Goal: Obtain resource: Obtain resource

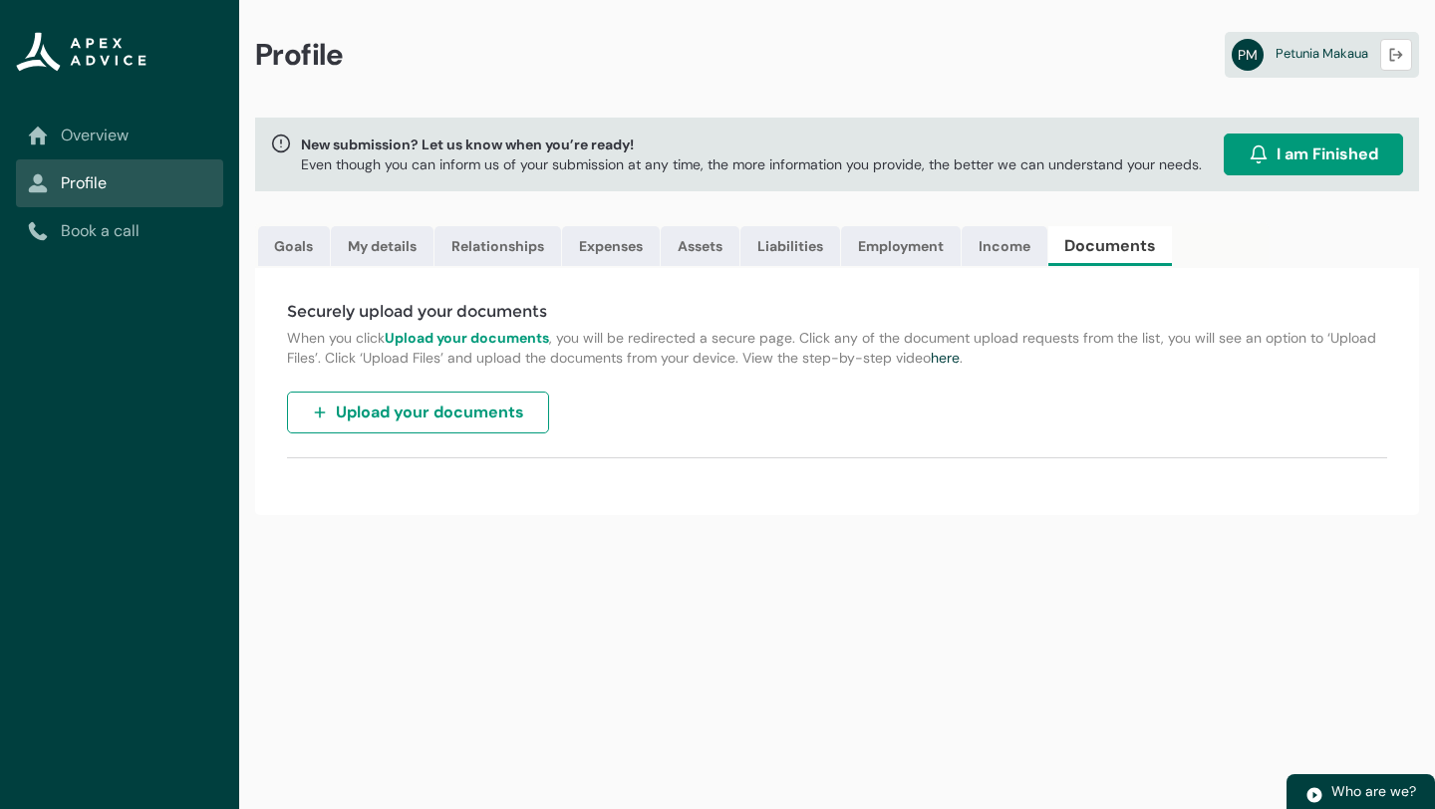
click at [481, 409] on span "Upload your documents" at bounding box center [430, 413] width 188 height 24
click at [1184, 382] on div "Securely upload your documents When you click Upload your documents , you will …" at bounding box center [837, 391] width 1164 height 247
click at [461, 419] on span "Upload your documents" at bounding box center [430, 413] width 188 height 24
click at [418, 411] on span "Upload your documents" at bounding box center [430, 413] width 188 height 24
click at [364, 417] on span "Upload your documents" at bounding box center [430, 413] width 188 height 24
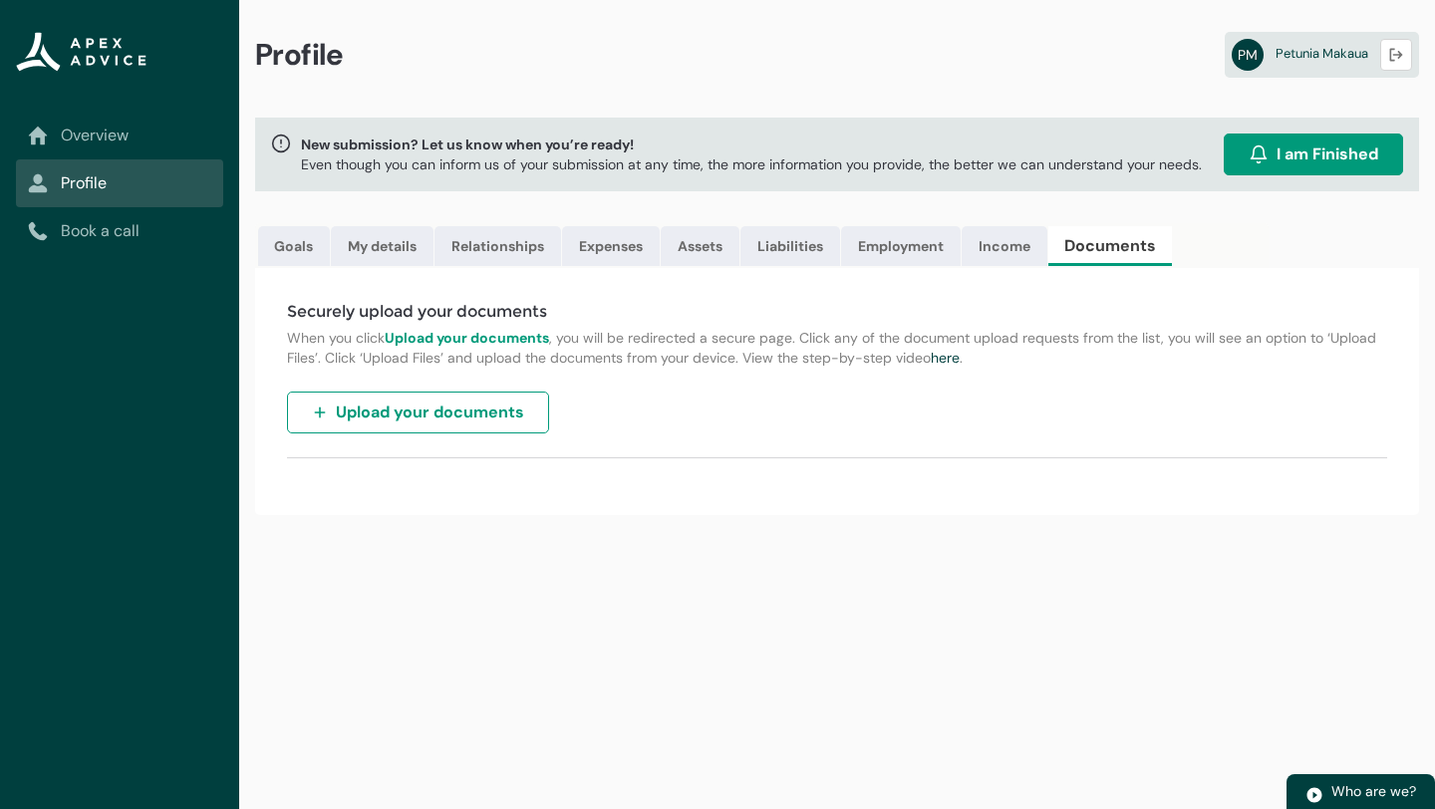
click at [467, 342] on strong "Upload your documents" at bounding box center [467, 338] width 164 height 18
click at [492, 417] on span "Upload your documents" at bounding box center [430, 413] width 188 height 24
click at [952, 357] on link "here" at bounding box center [945, 358] width 29 height 18
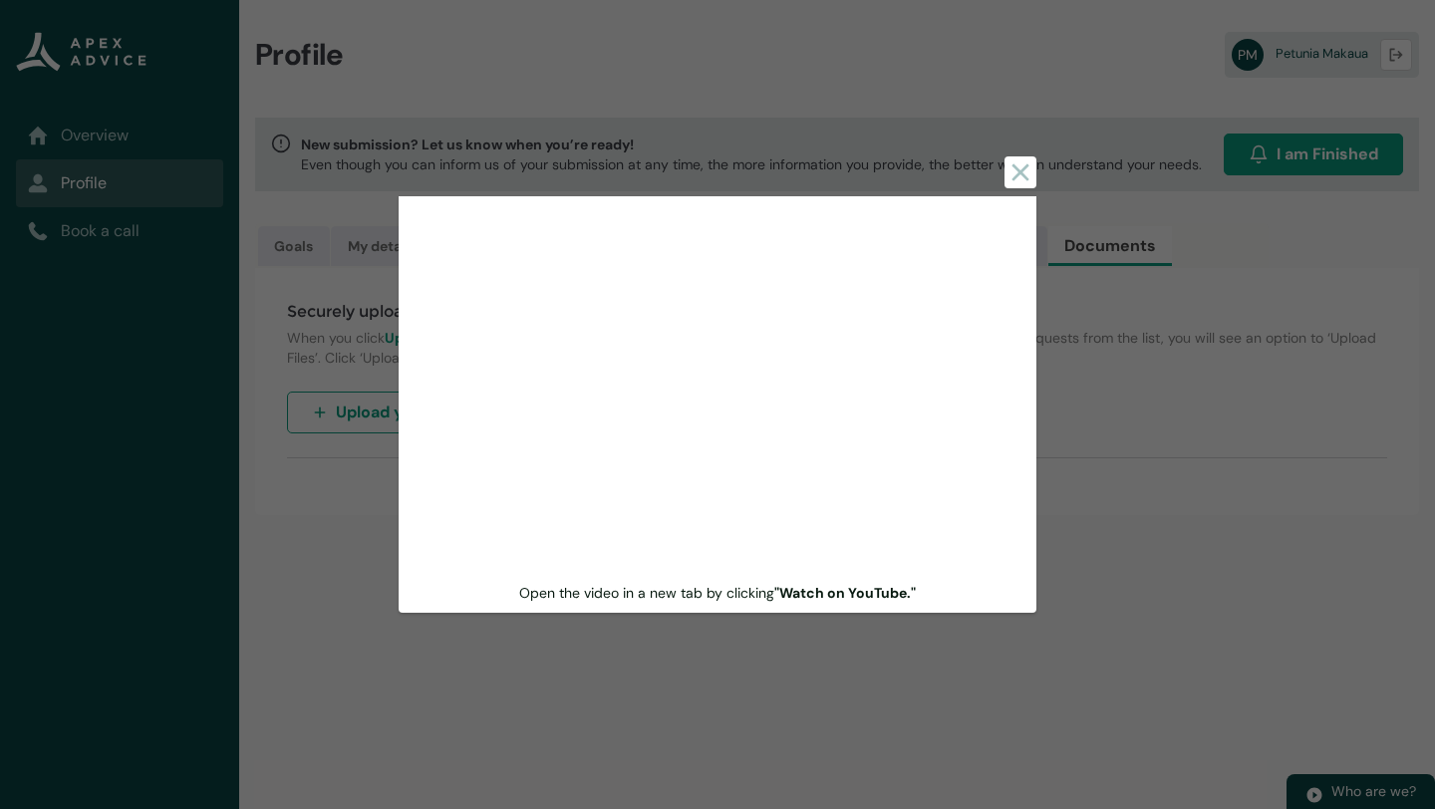
click at [770, 709] on div "Close Open the video in a new tab by clicking "Watch on YouTube."" at bounding box center [718, 404] width 638 height 809
click at [1022, 177] on icon at bounding box center [1020, 172] width 24 height 24
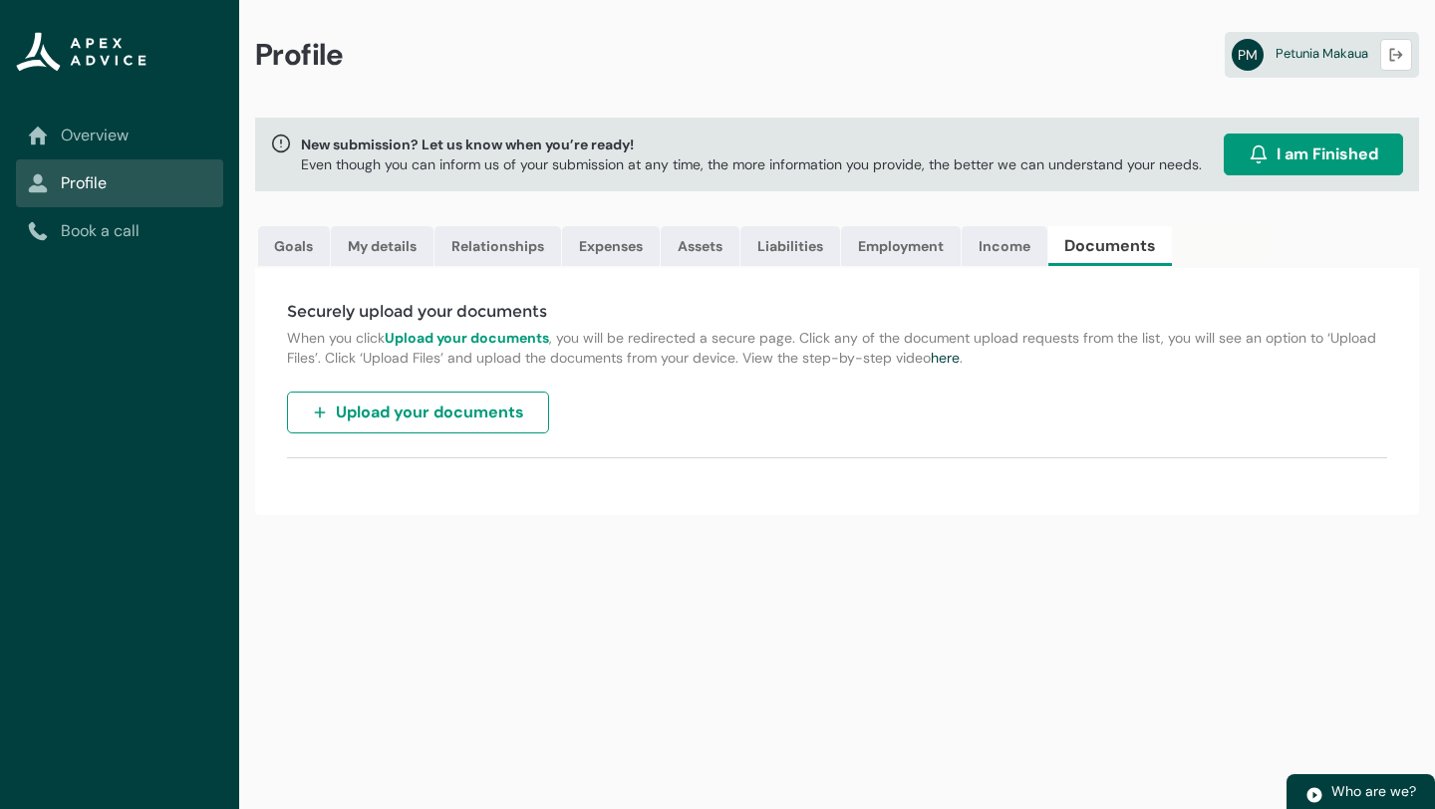
click at [824, 589] on div "Profile PM [PERSON_NAME] Logout New submission? Let us know when you’re ready! …" at bounding box center [837, 404] width 1196 height 809
